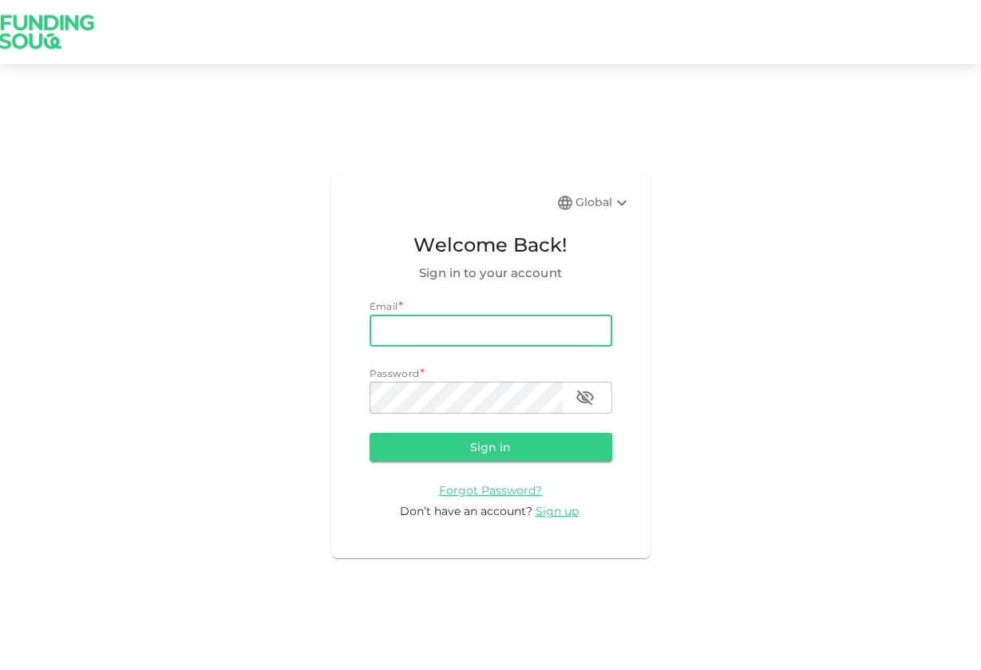
type input "[EMAIL_ADDRESS][DOMAIN_NAME]"
click at [490, 446] on button "Sign in" at bounding box center [491, 447] width 243 height 29
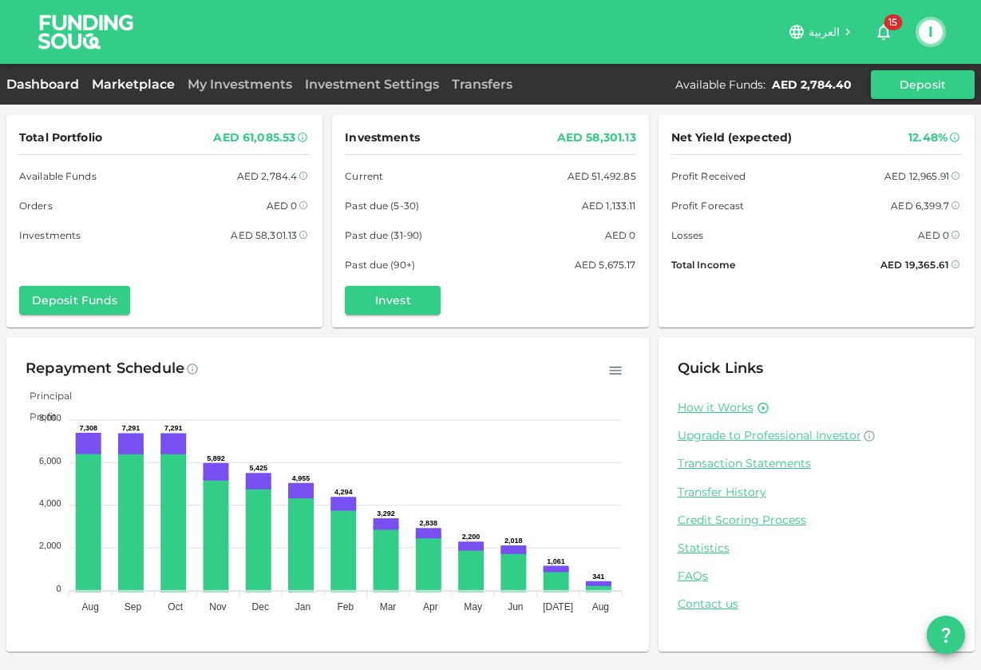
click at [164, 81] on link "Marketplace" at bounding box center [133, 84] width 96 height 15
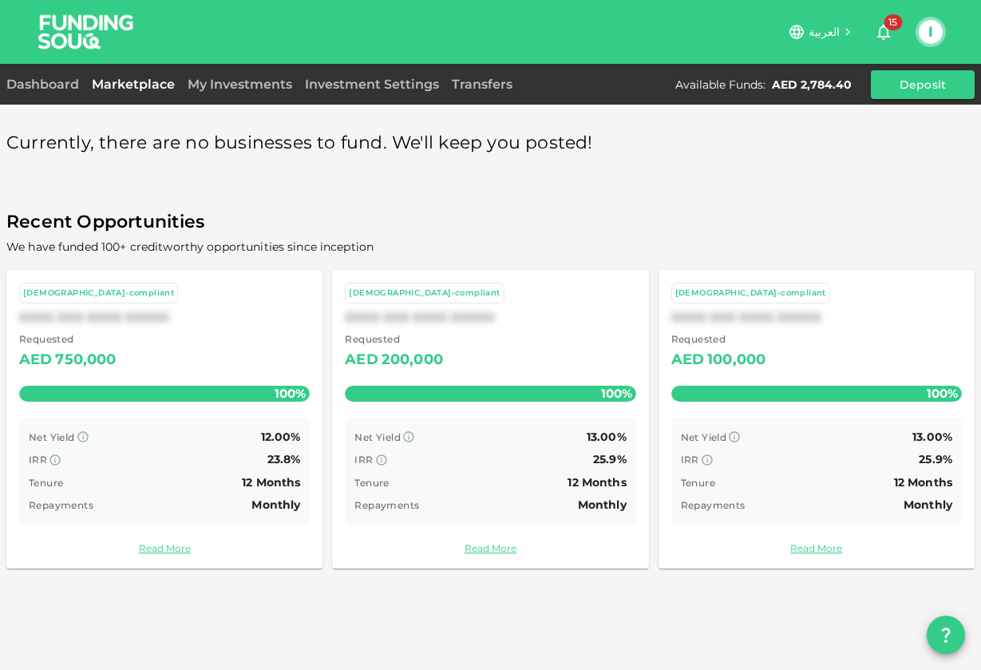
click at [53, 75] on div "Dashboard" at bounding box center [45, 84] width 79 height 19
click at [46, 87] on link "Dashboard" at bounding box center [45, 84] width 79 height 15
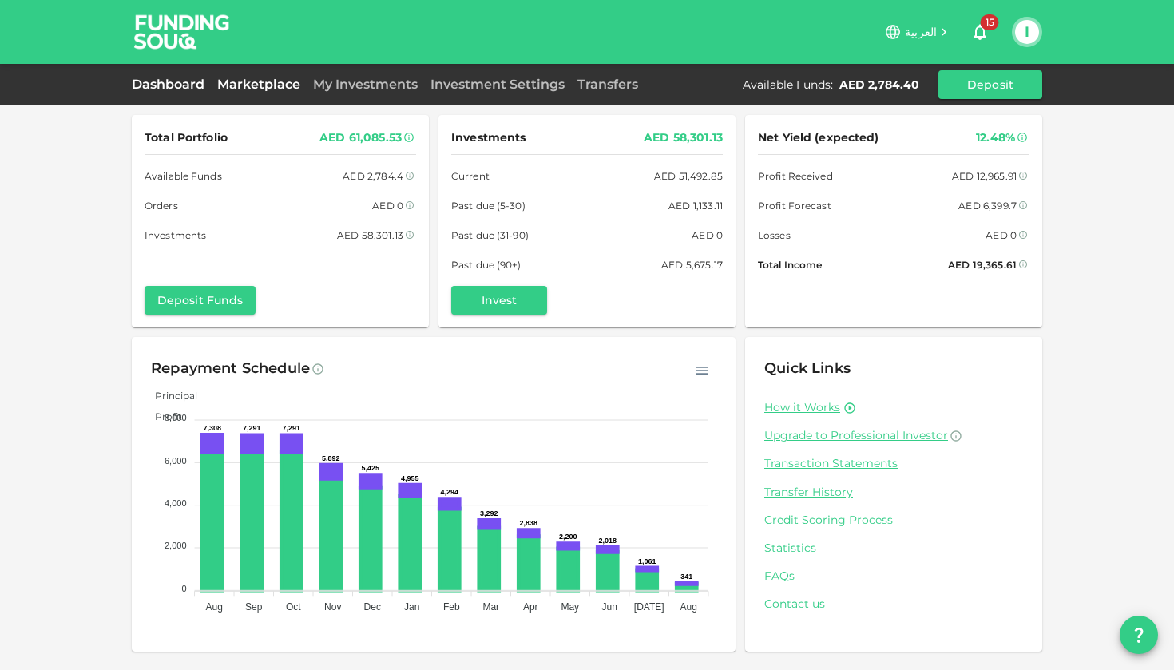
click at [268, 79] on link "Marketplace" at bounding box center [259, 84] width 96 height 15
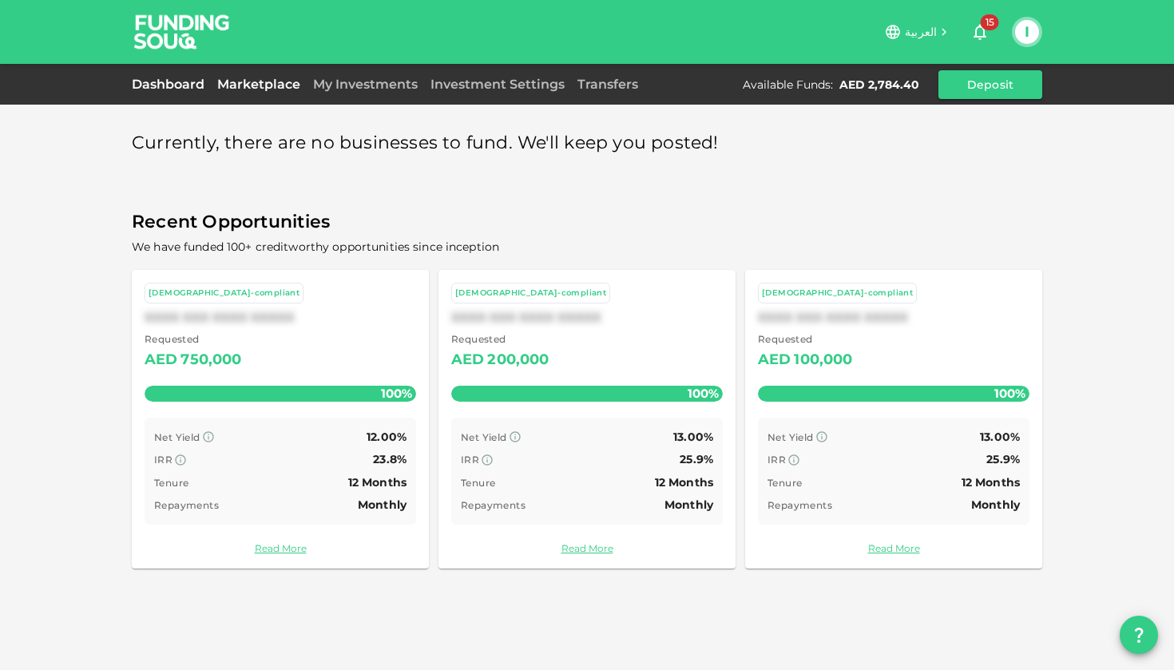
click at [174, 82] on link "Dashboard" at bounding box center [171, 84] width 79 height 15
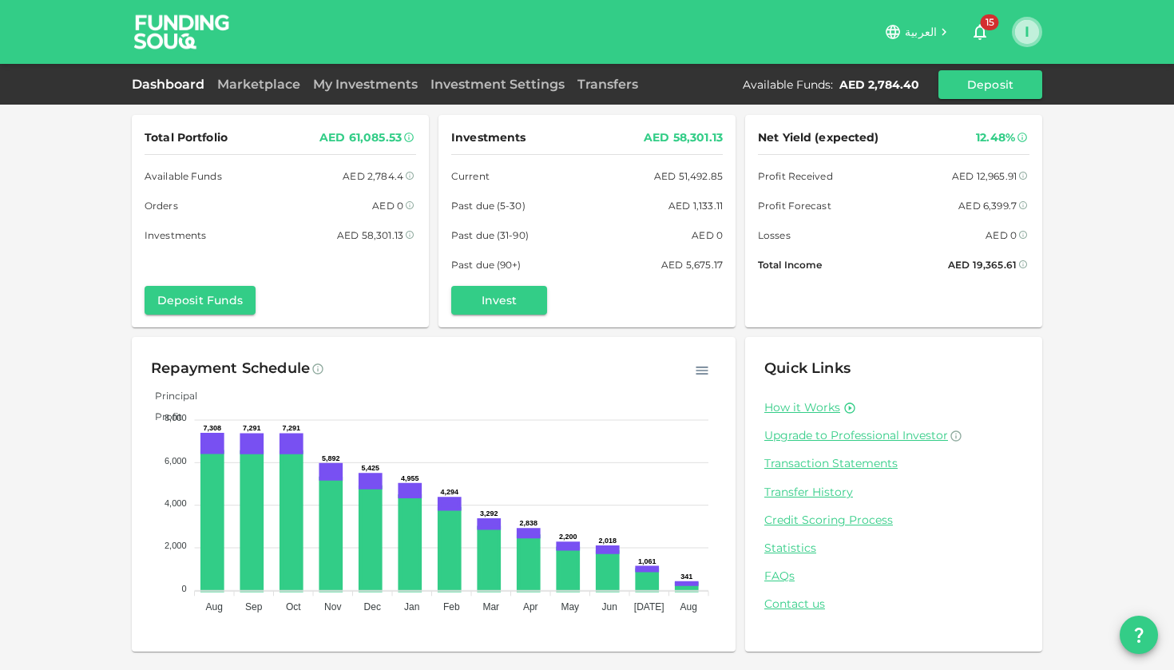
click at [980, 31] on button "I" at bounding box center [1027, 32] width 24 height 24
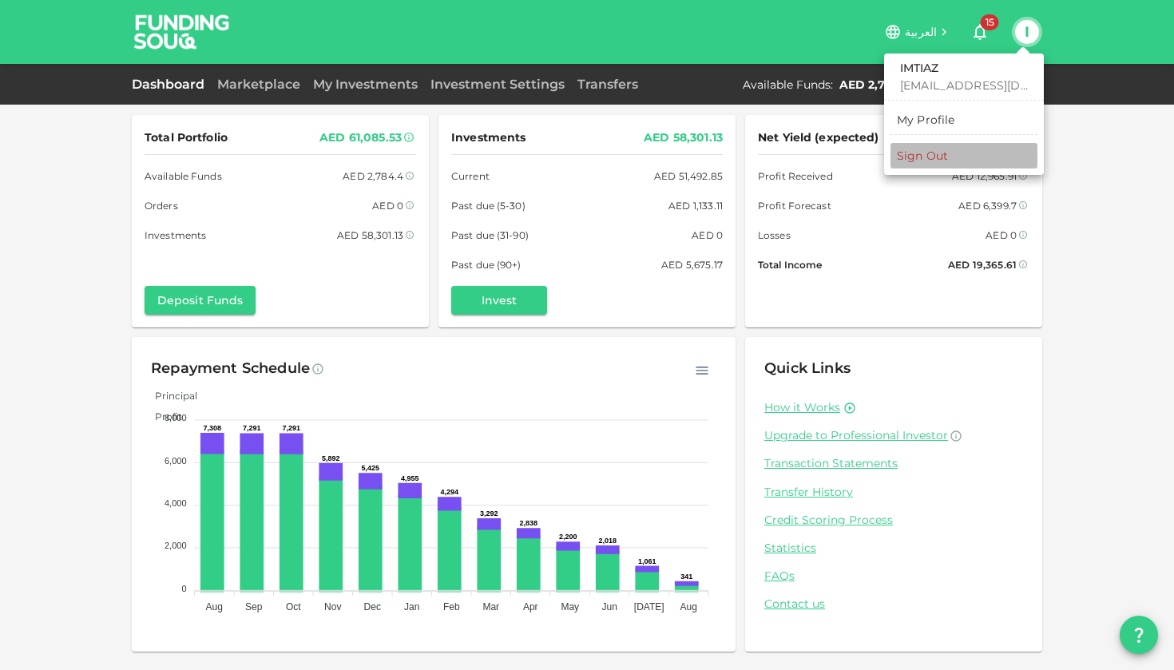
click at [923, 161] on div "Sign Out" at bounding box center [922, 156] width 51 height 16
